Goal: Check status: Check status

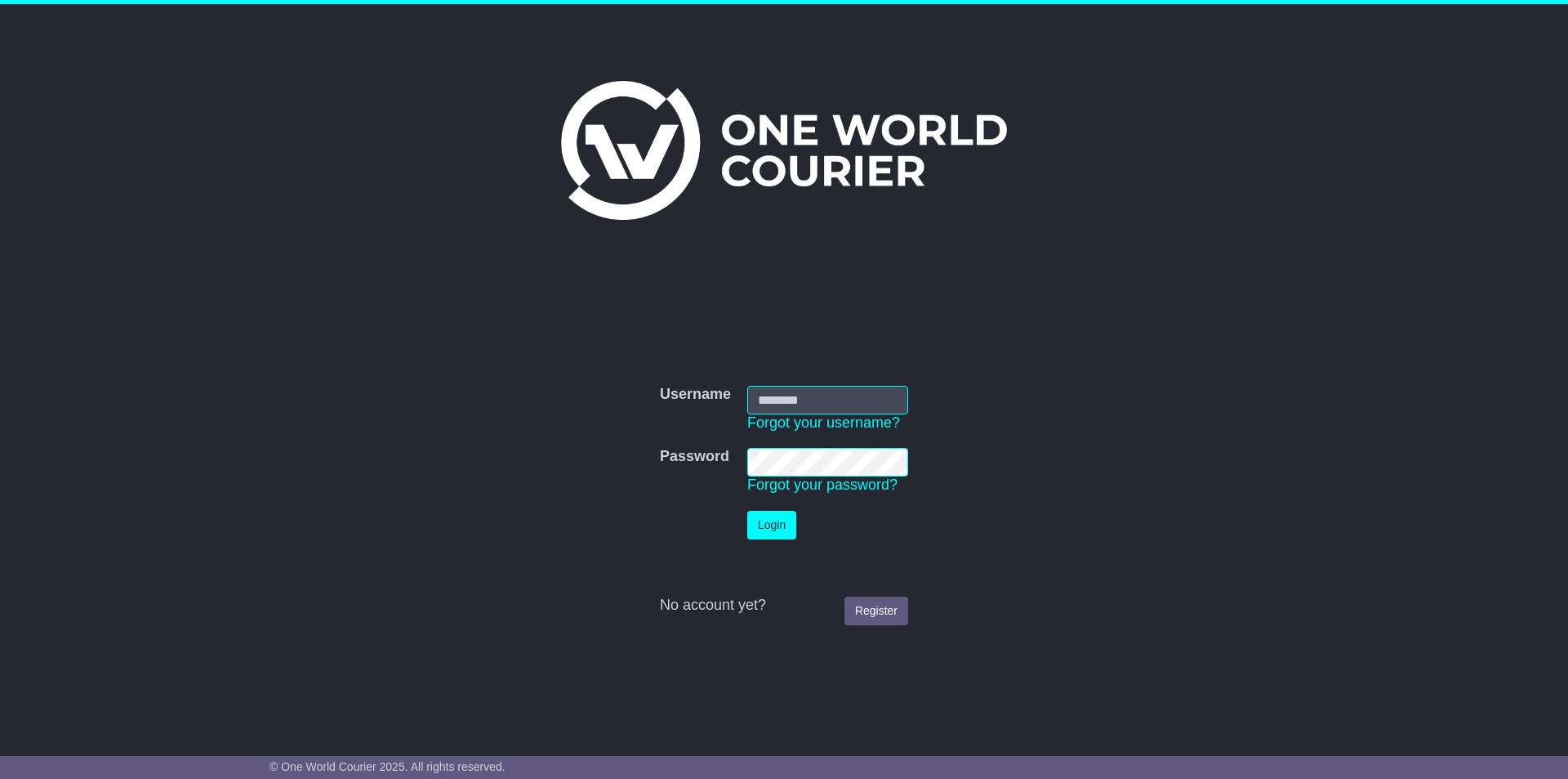
type input "**********"
click at [774, 530] on button "Login" at bounding box center [772, 525] width 49 height 28
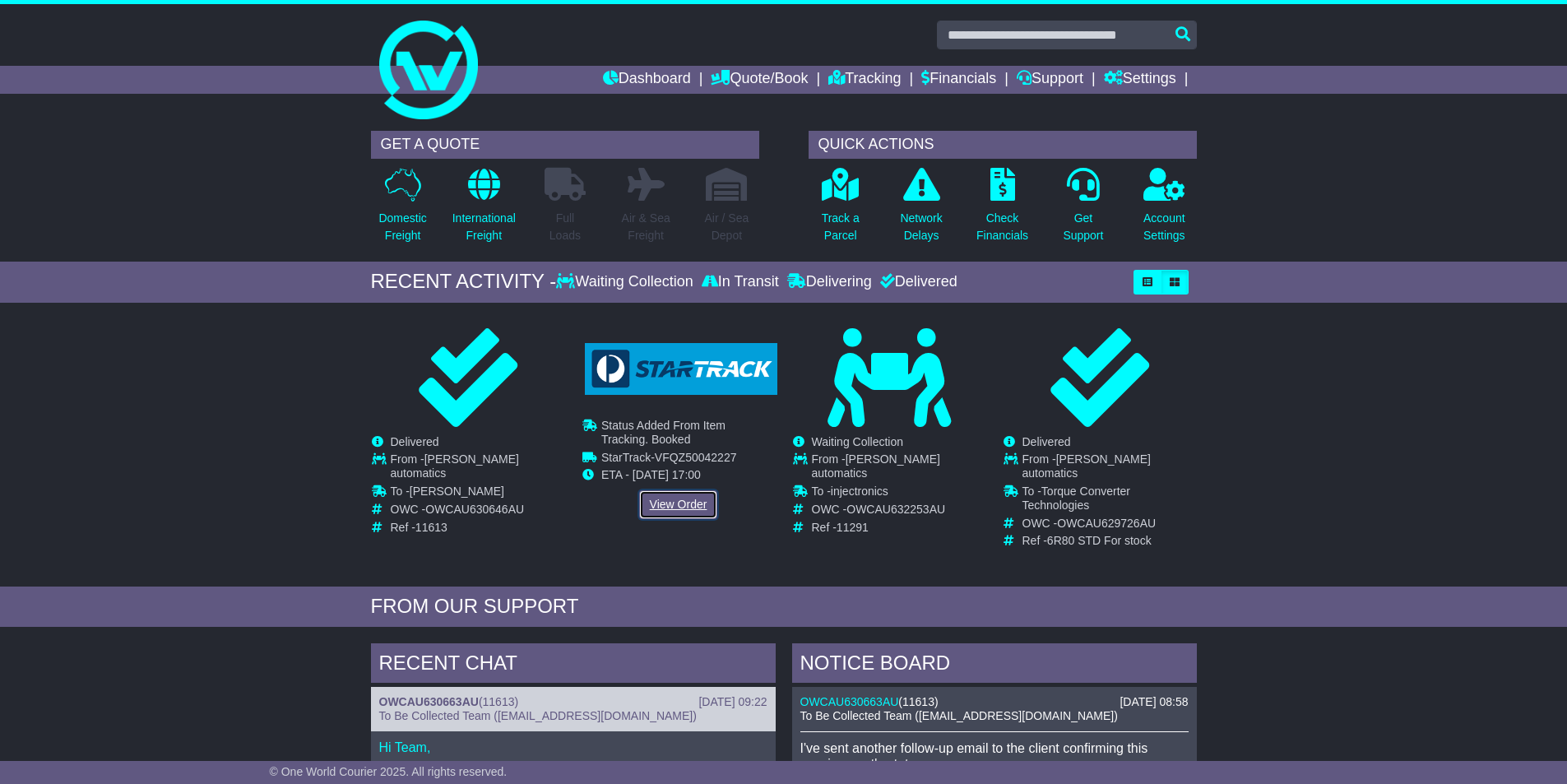
click at [675, 498] on link "View Order" at bounding box center [678, 503] width 79 height 28
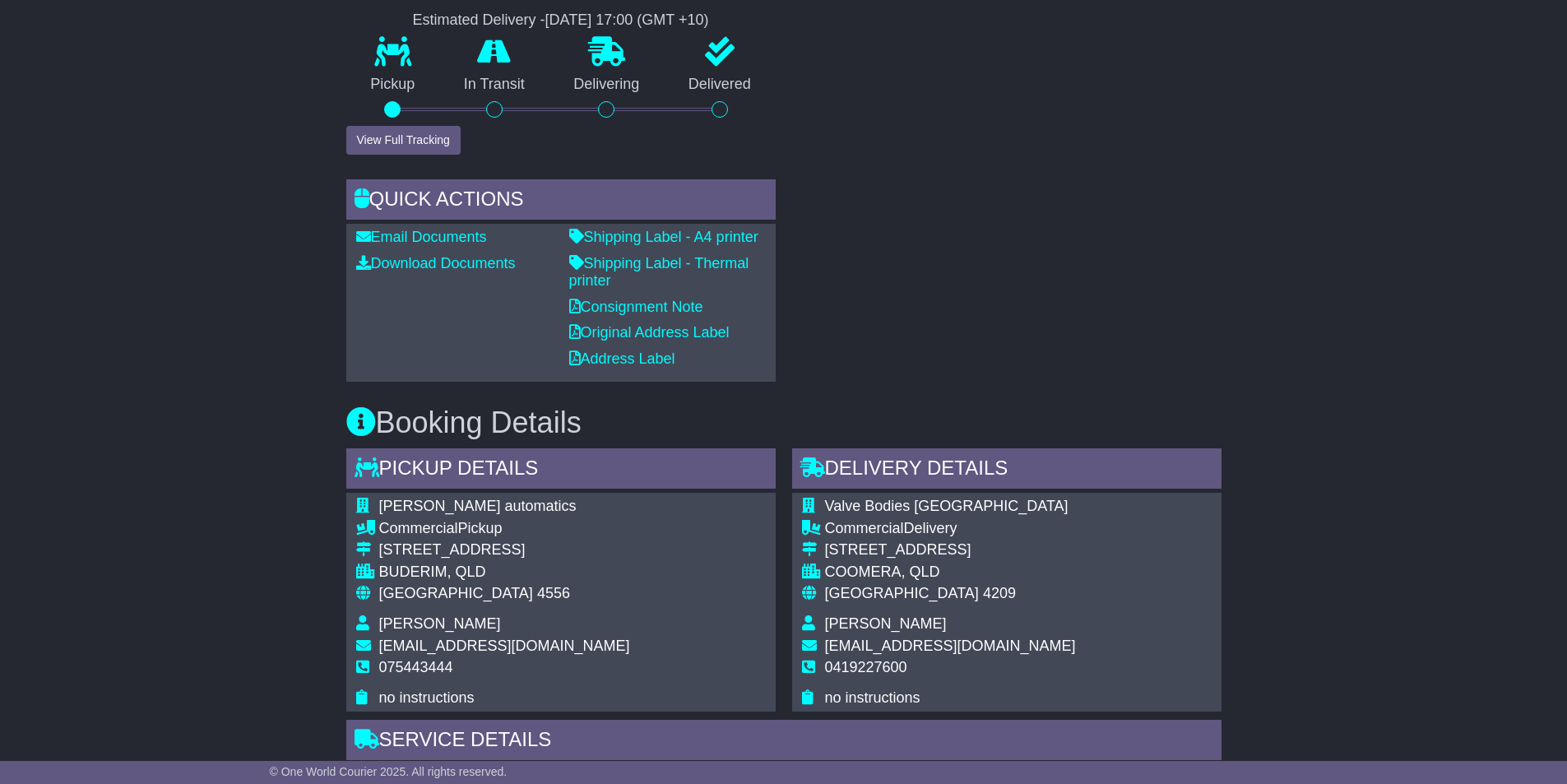
scroll to position [246, 0]
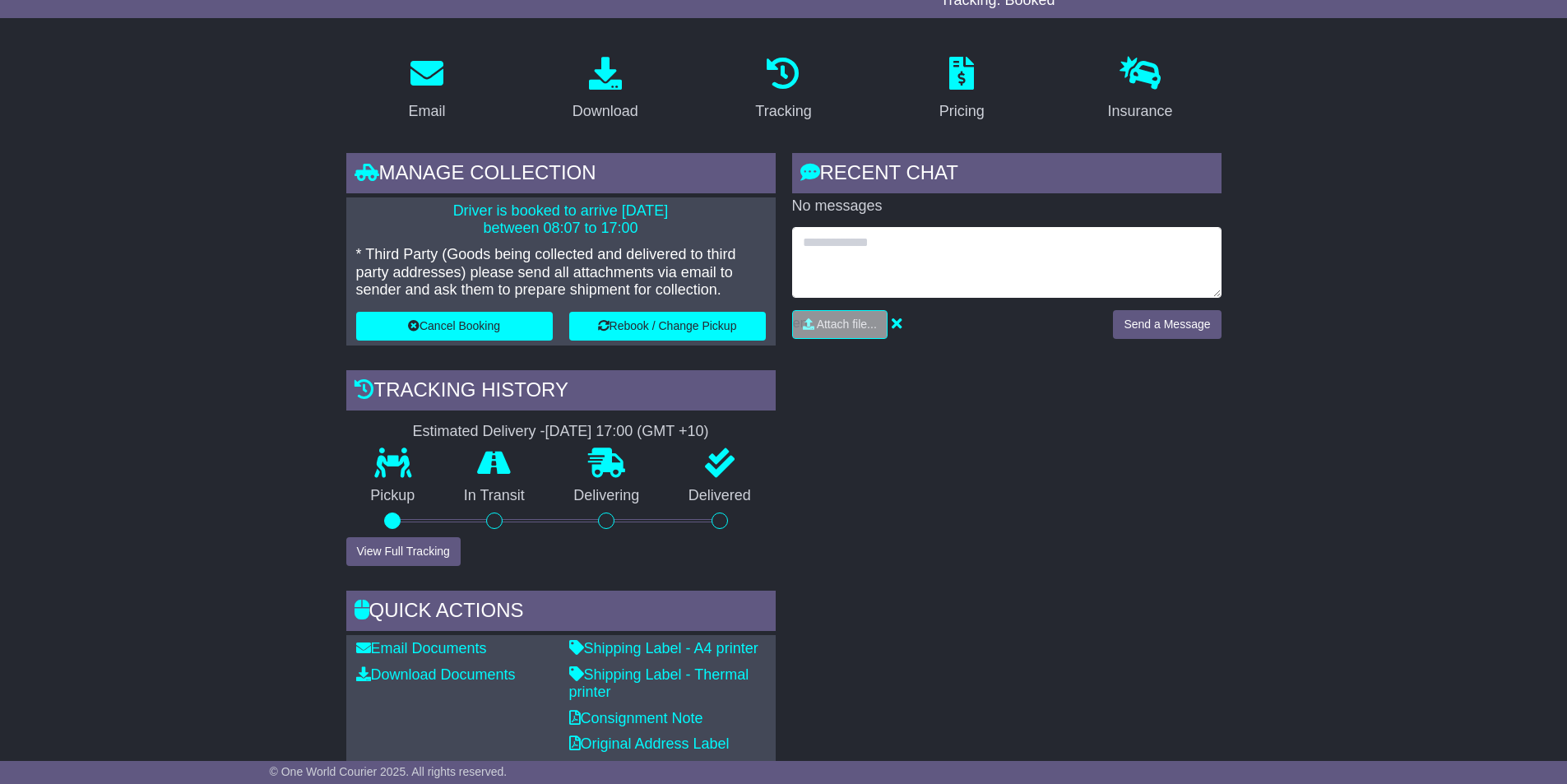
click at [858, 242] on textarea at bounding box center [1006, 262] width 429 height 71
type textarea "*"
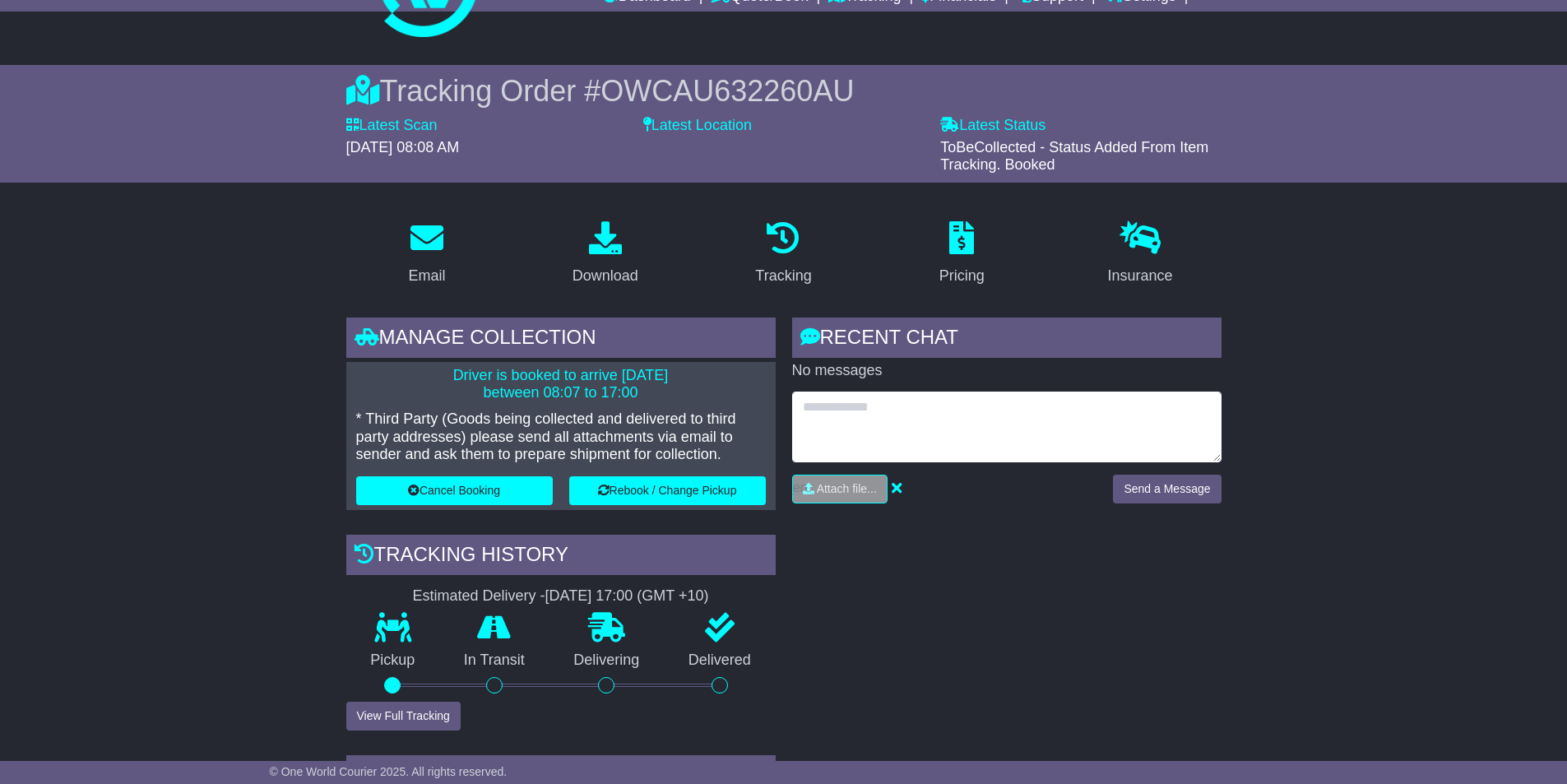
scroll to position [0, 0]
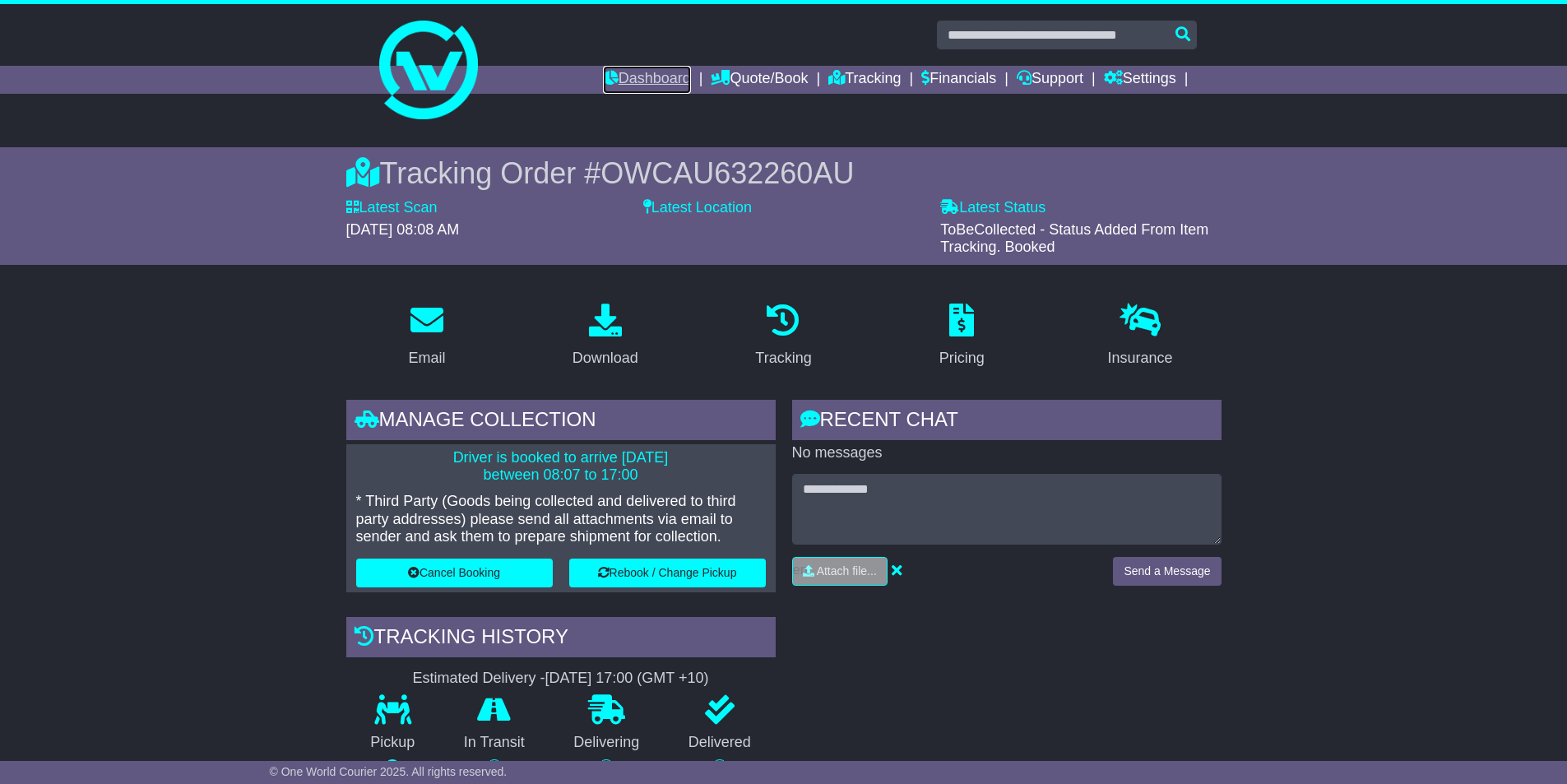
click at [617, 74] on link "Dashboard" at bounding box center [647, 79] width 88 height 27
